Goal: Task Accomplishment & Management: Complete application form

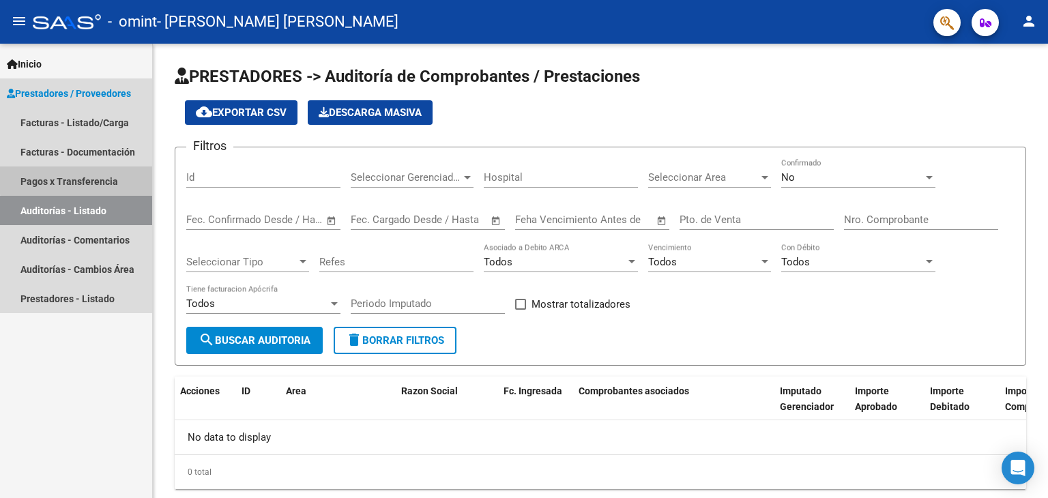
click at [82, 179] on link "Pagos x Transferencia" at bounding box center [76, 180] width 152 height 29
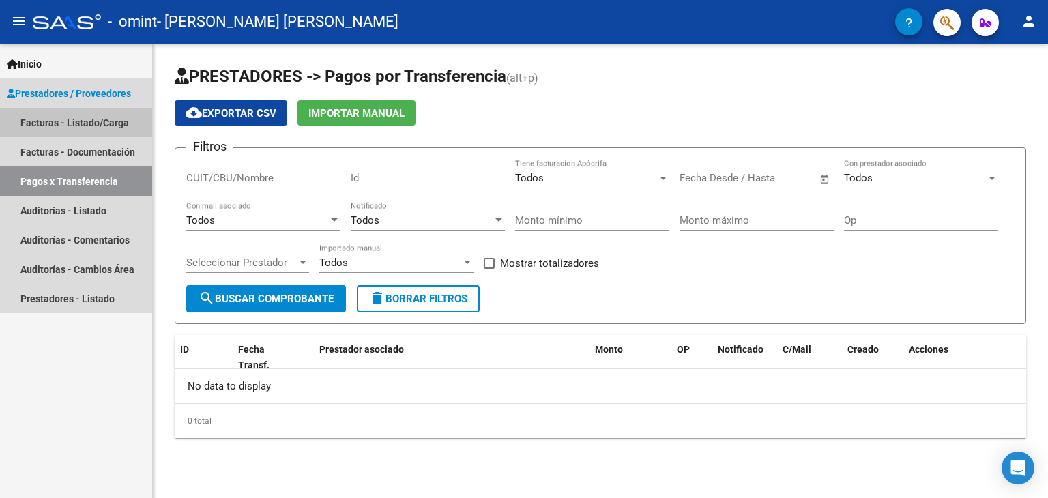
click at [89, 126] on link "Facturas - Listado/Carga" at bounding box center [76, 122] width 152 height 29
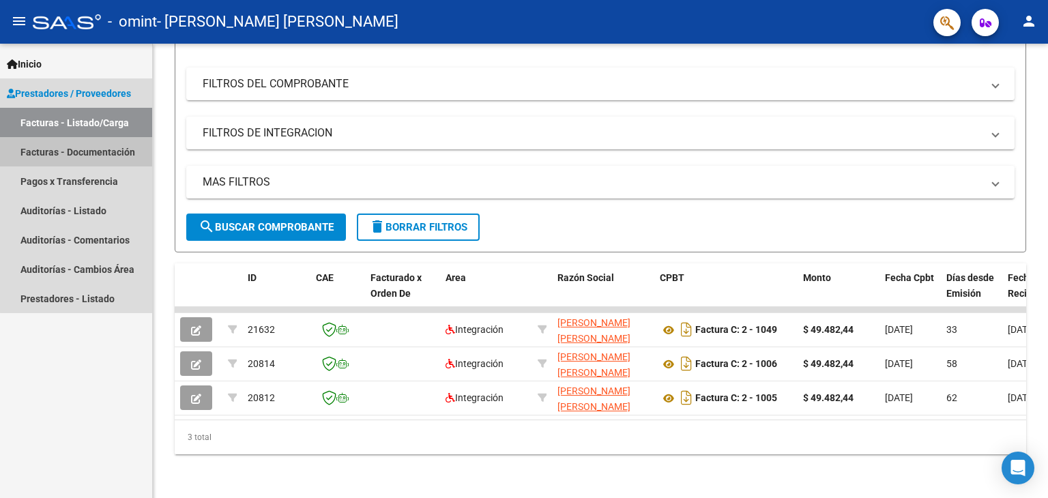
click at [115, 151] on link "Facturas - Documentación" at bounding box center [76, 151] width 152 height 29
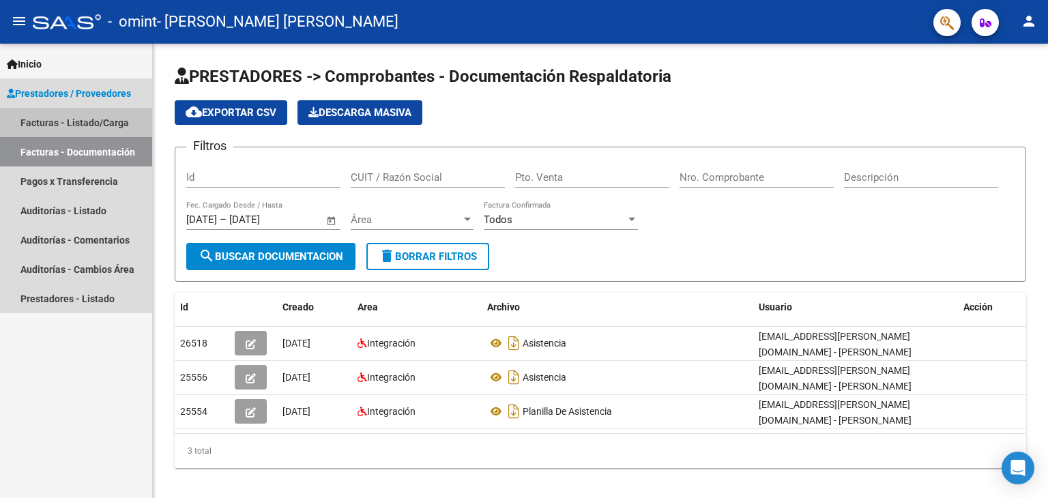
click at [120, 127] on link "Facturas - Listado/Carga" at bounding box center [76, 122] width 152 height 29
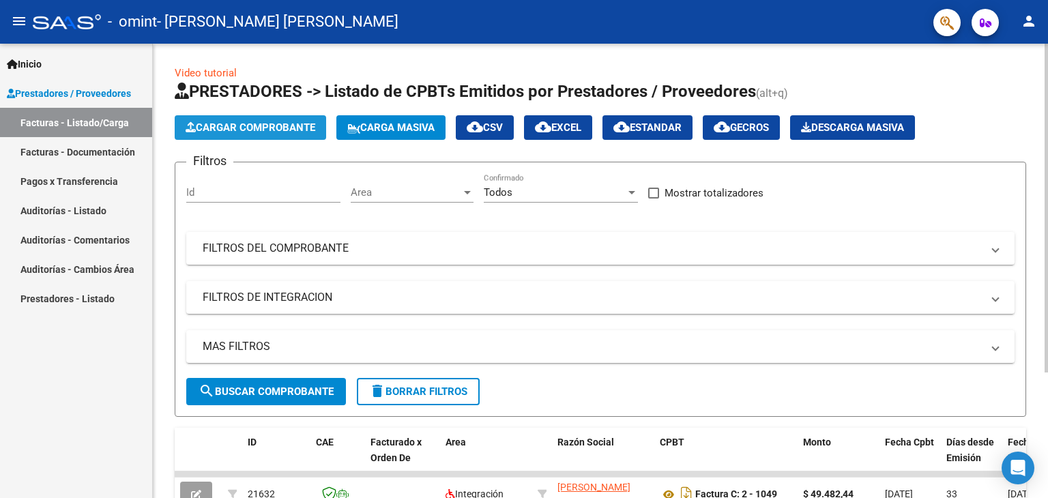
click at [291, 126] on span "Cargar Comprobante" at bounding box center [251, 127] width 130 height 12
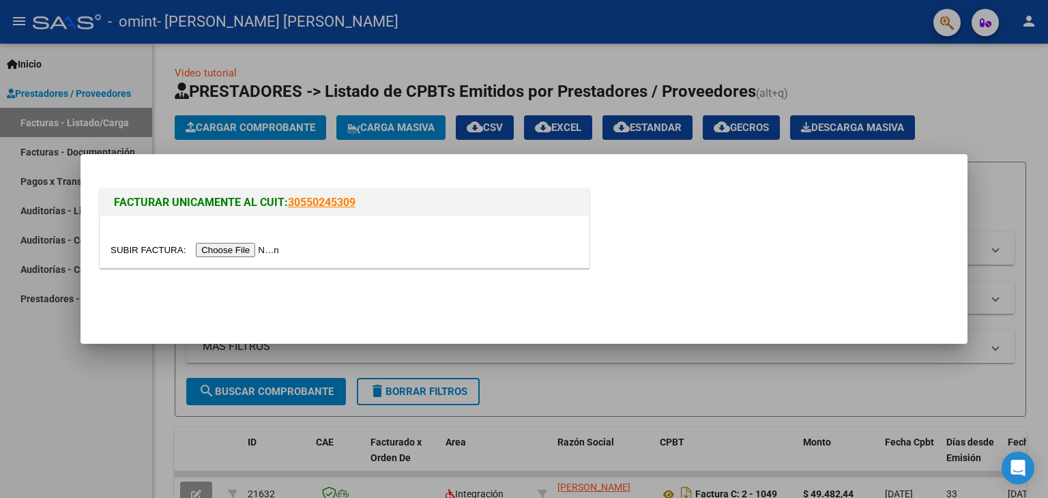
click at [239, 249] on input "file" at bounding box center [197, 250] width 173 height 14
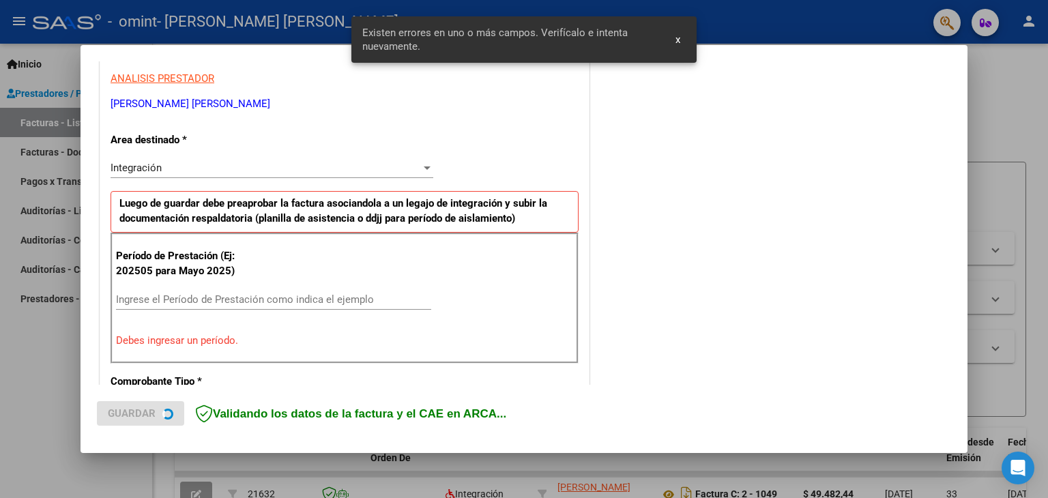
scroll to position [286, 0]
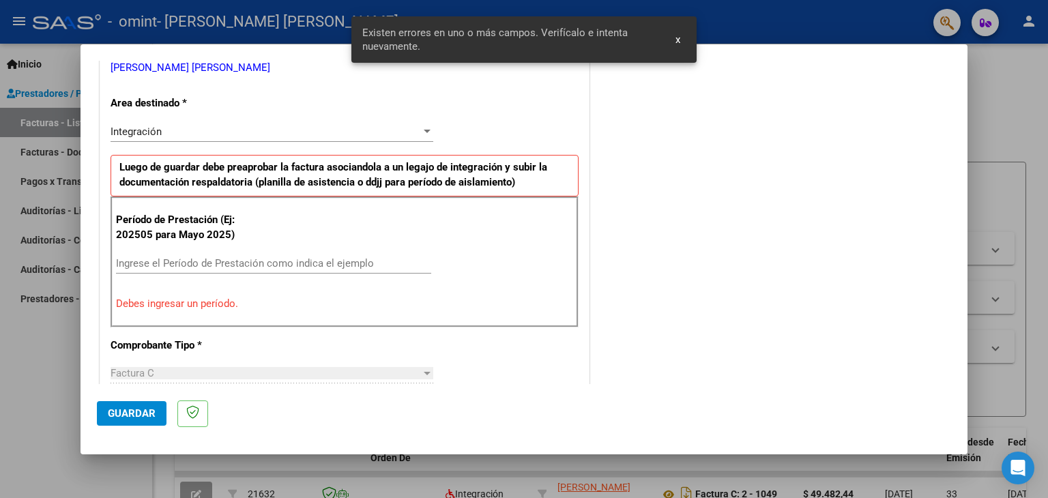
click at [168, 259] on input "Ingrese el Período de Prestación como indica el ejemplo" at bounding box center [273, 263] width 315 height 12
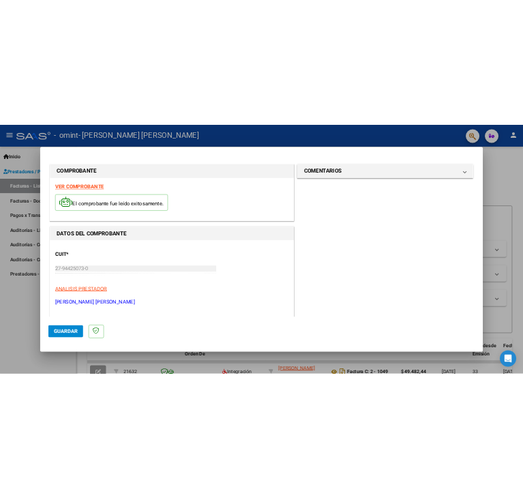
scroll to position [875, 0]
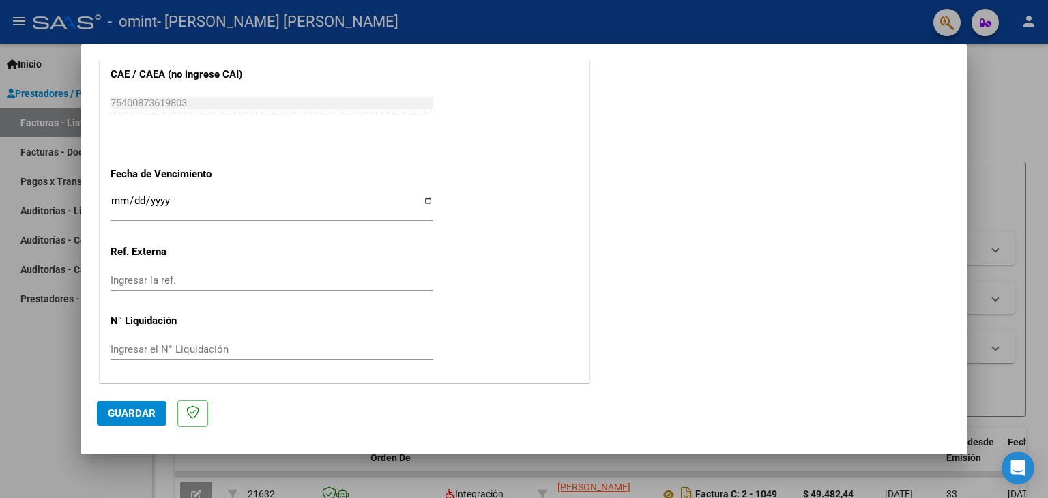
type input "202509"
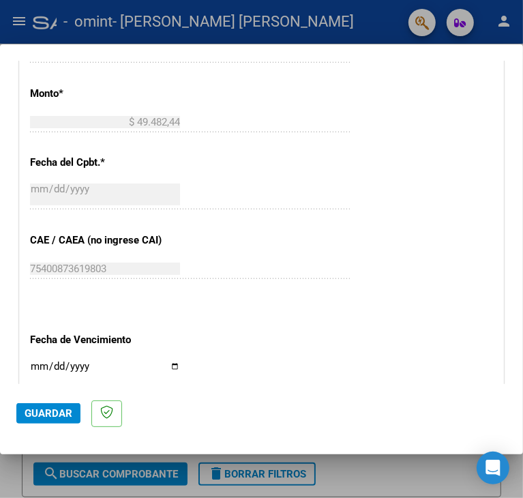
scroll to position [718, 0]
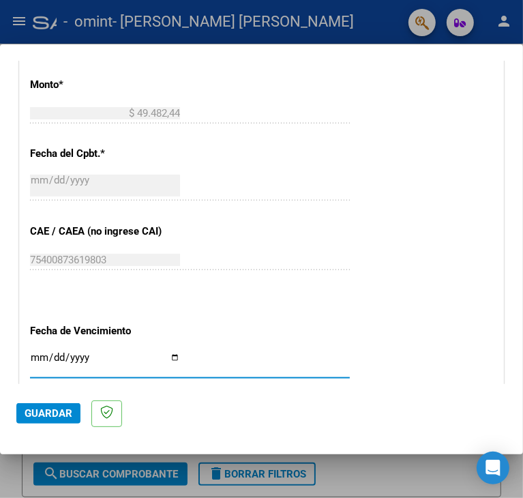
click at [180, 355] on input "Ingresar la fecha" at bounding box center [105, 363] width 150 height 22
type input "[DATE]"
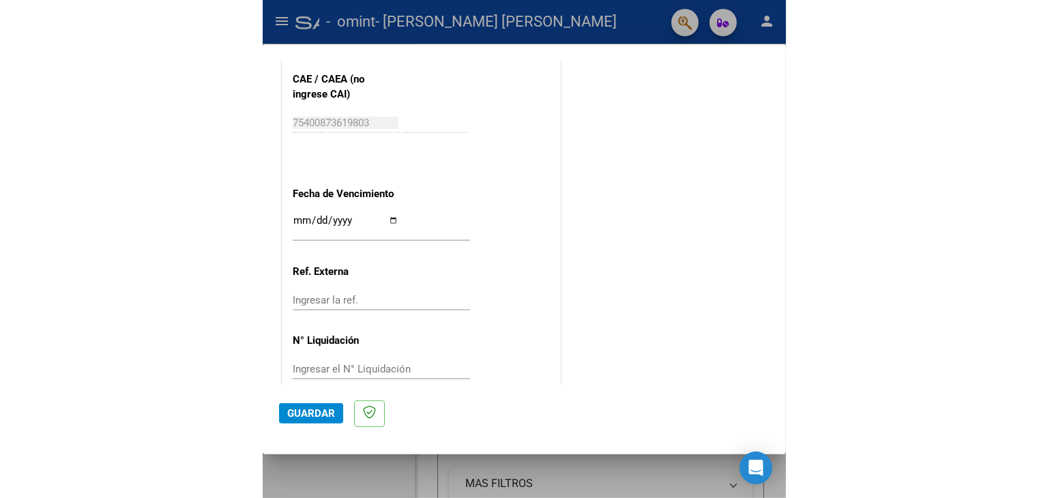
scroll to position [875, 0]
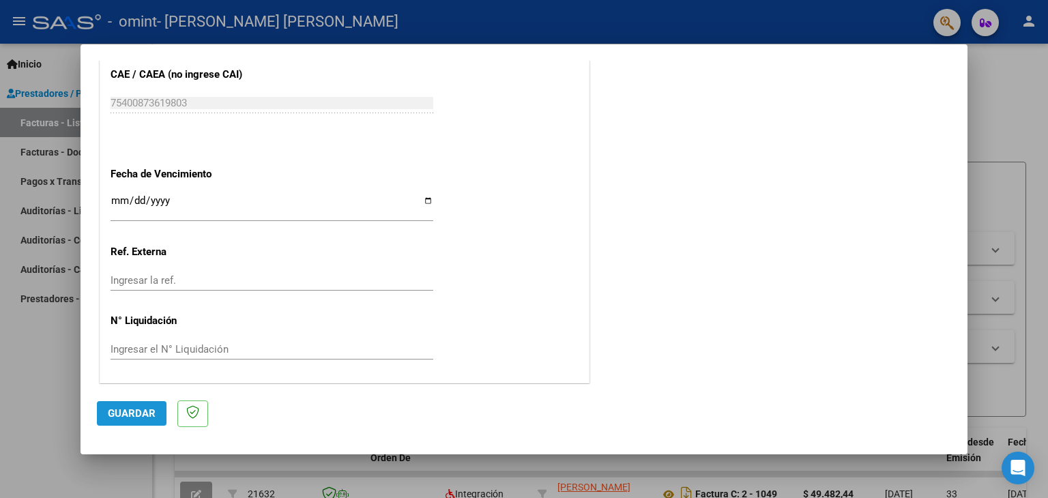
click at [134, 414] on span "Guardar" at bounding box center [132, 413] width 48 height 12
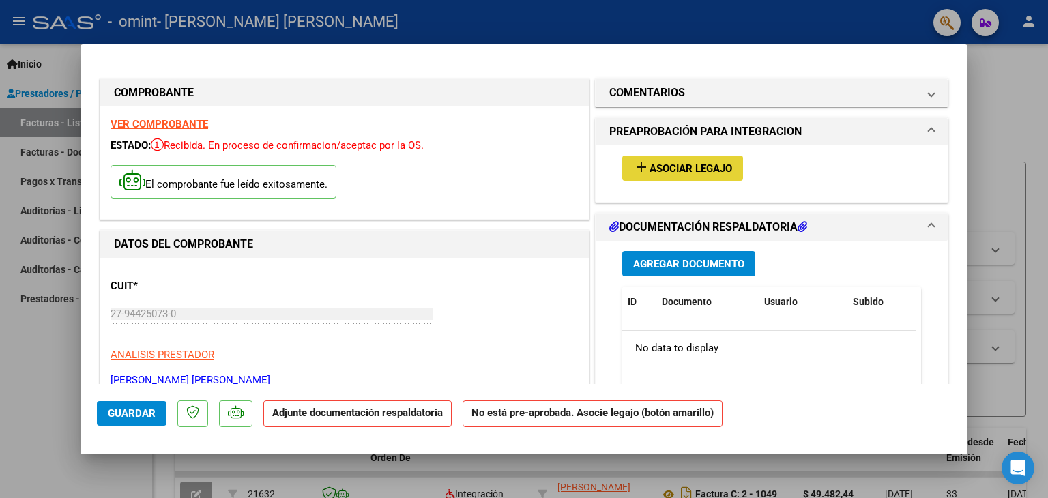
click at [675, 164] on span "Asociar Legajo" at bounding box center [690, 168] width 83 height 12
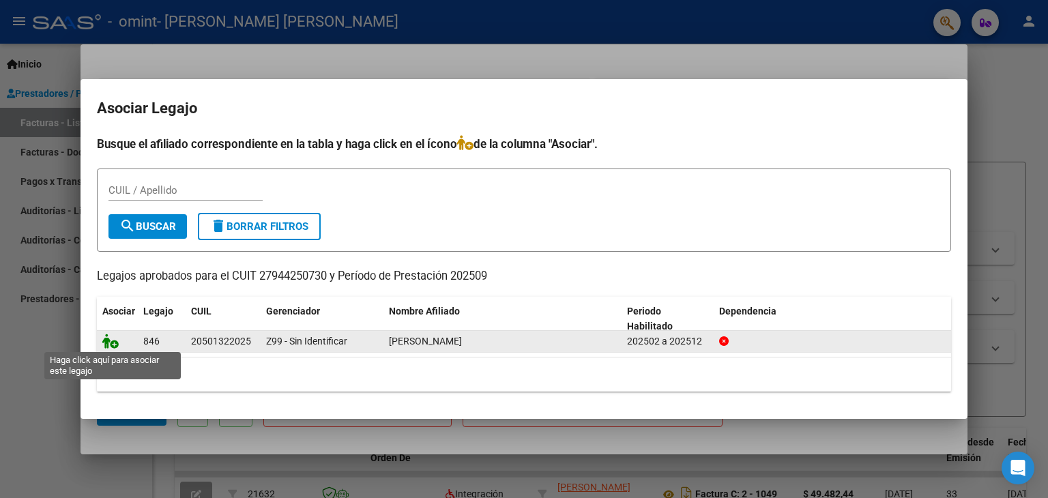
click at [110, 347] on icon at bounding box center [110, 341] width 16 height 15
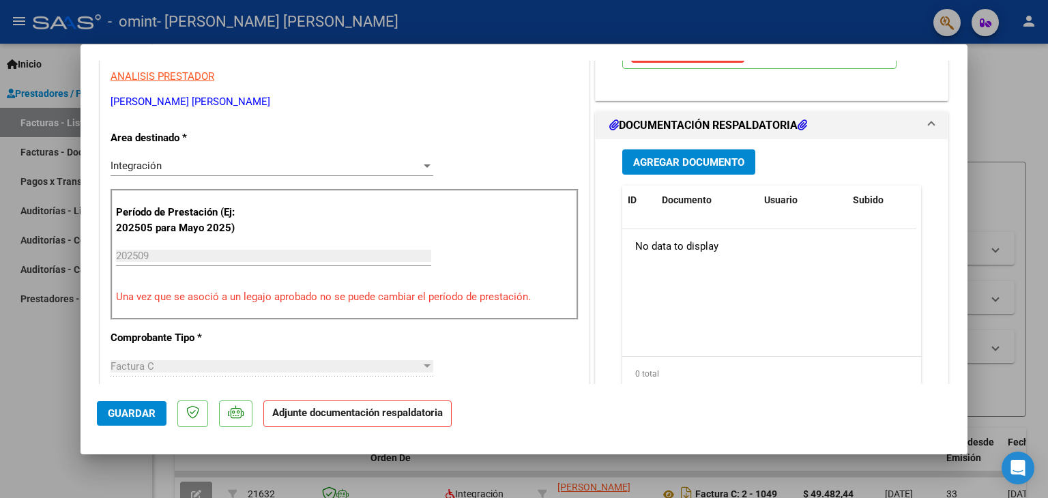
scroll to position [300, 0]
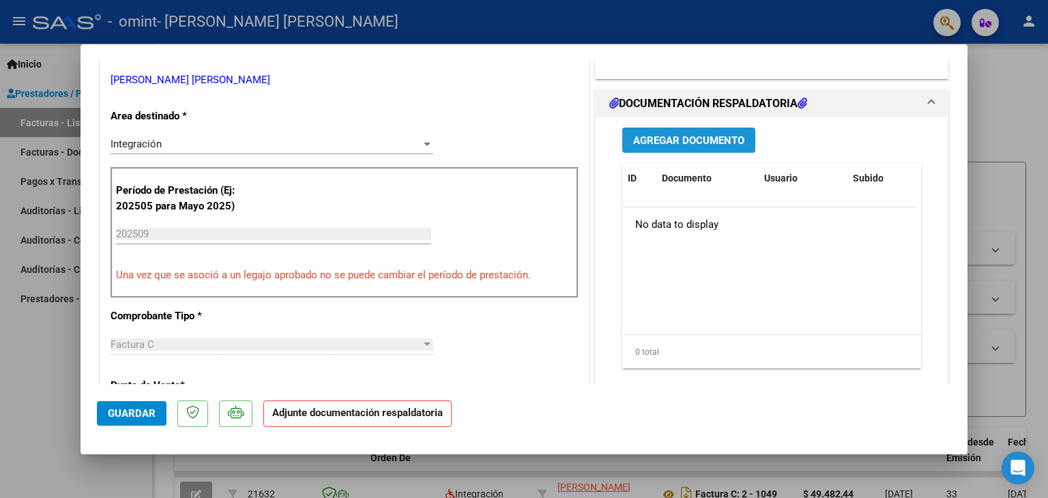
click at [663, 138] on span "Agregar Documento" at bounding box center [688, 140] width 111 height 12
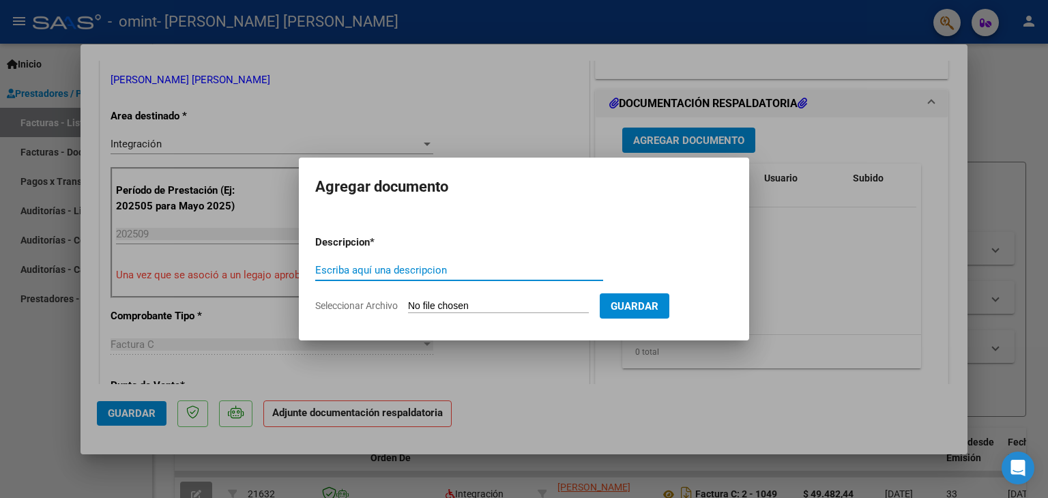
click at [441, 274] on input "Escriba aquí una descripcion" at bounding box center [459, 270] width 288 height 12
type input "Planilla de asistencia de [DATE]"
click at [370, 309] on span "Seleccionar Archivo" at bounding box center [356, 305] width 83 height 11
click at [408, 309] on input "Seleccionar Archivo" at bounding box center [498, 306] width 181 height 13
type input "C:\fakepath\[PERSON_NAME][DATE] TO.pdf"
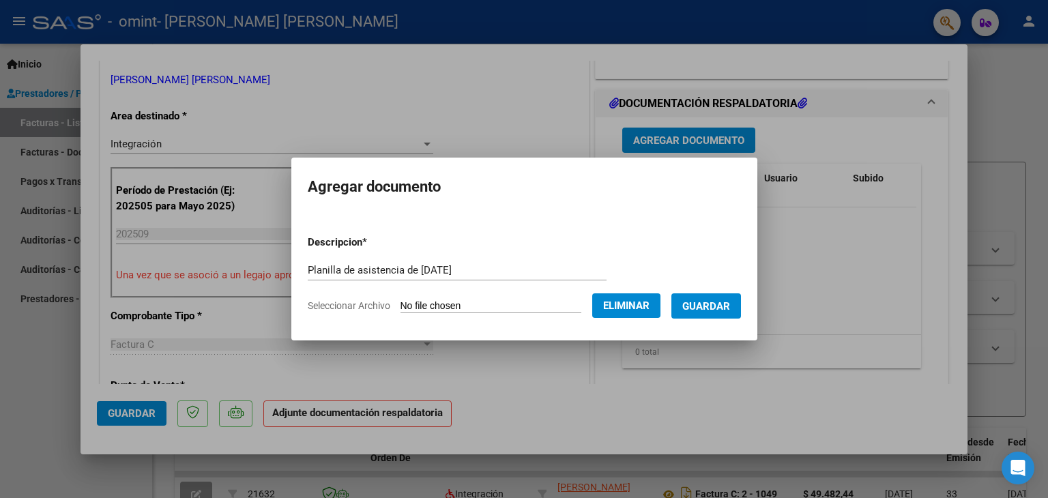
click at [726, 310] on span "Guardar" at bounding box center [706, 306] width 48 height 12
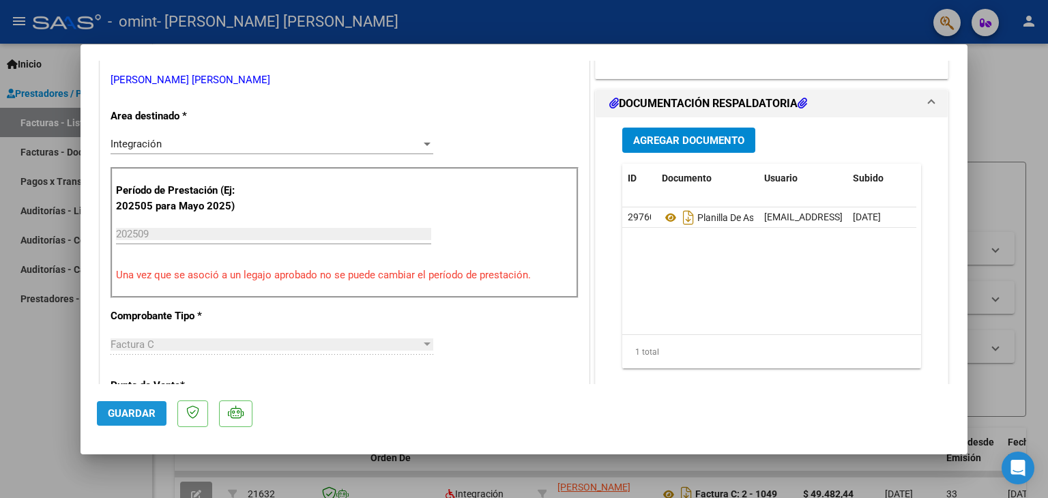
click at [126, 415] on span "Guardar" at bounding box center [132, 413] width 48 height 12
click at [1023, 127] on div at bounding box center [524, 249] width 1048 height 498
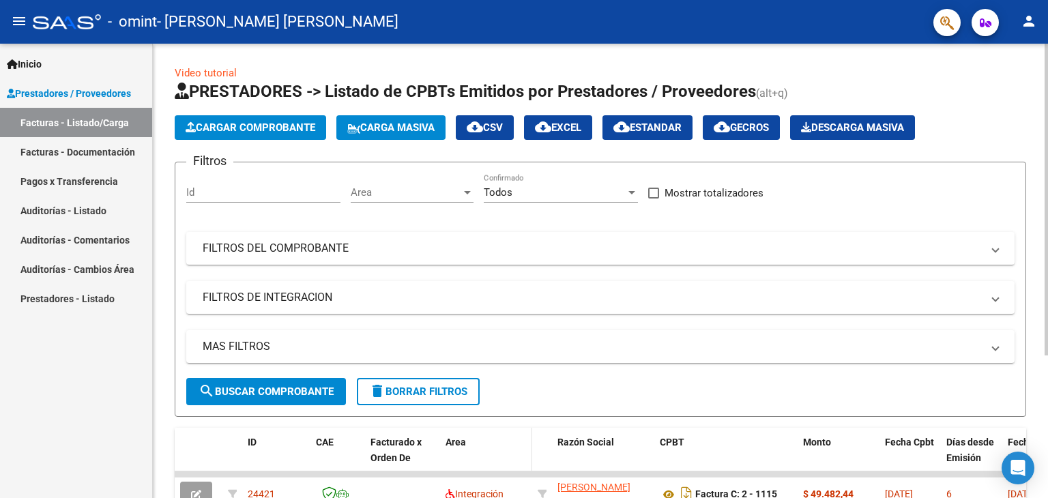
scroll to position [207, 0]
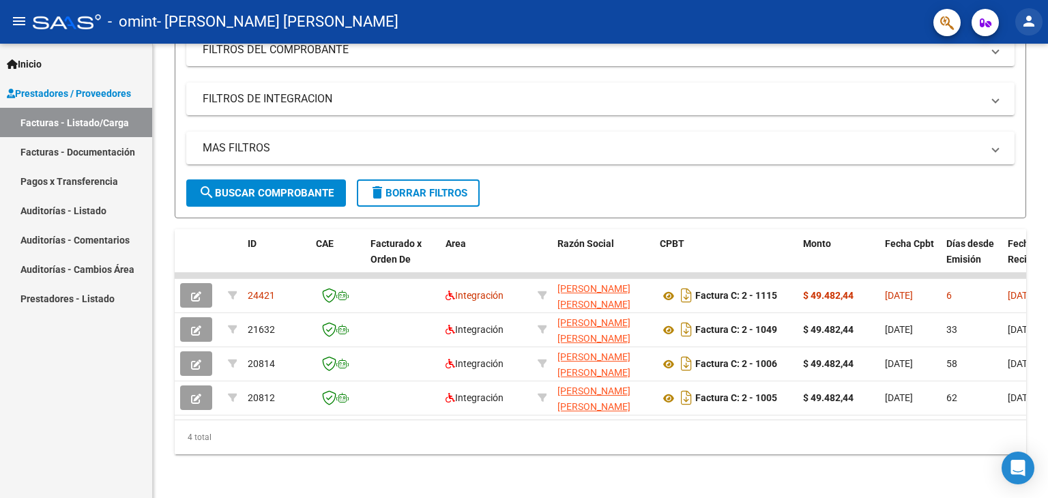
click at [1031, 23] on mat-icon "person" at bounding box center [1028, 21] width 16 height 16
click at [1010, 91] on button "exit_to_app Salir" at bounding box center [1000, 90] width 83 height 33
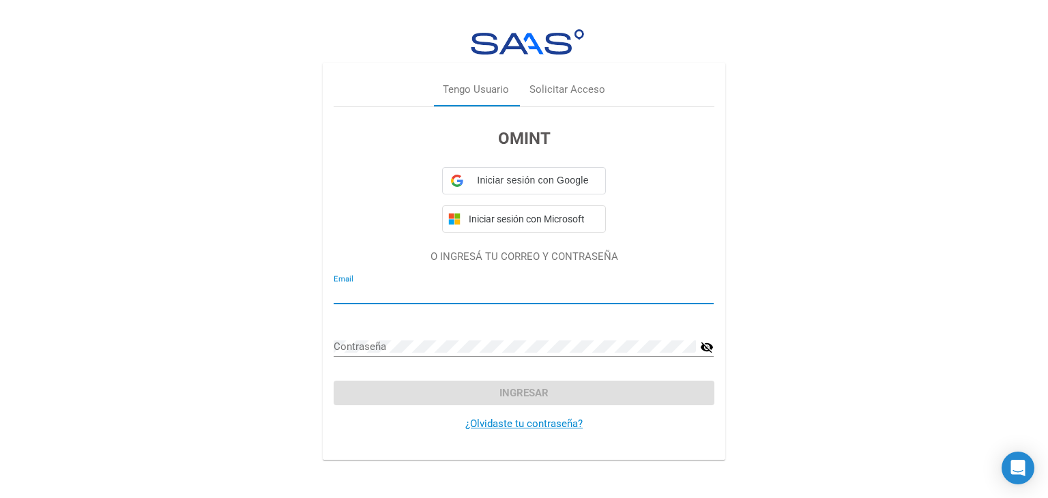
type input "[EMAIL_ADDRESS][PERSON_NAME][DOMAIN_NAME]"
